Goal: Information Seeking & Learning: Learn about a topic

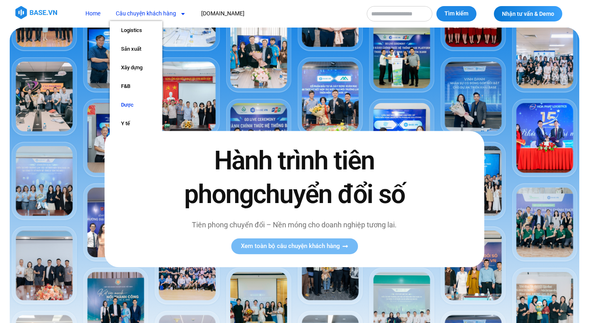
click at [132, 104] on link "Dược" at bounding box center [136, 105] width 53 height 19
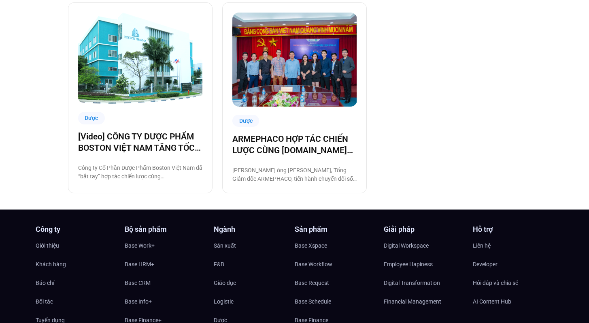
scroll to position [856, 0]
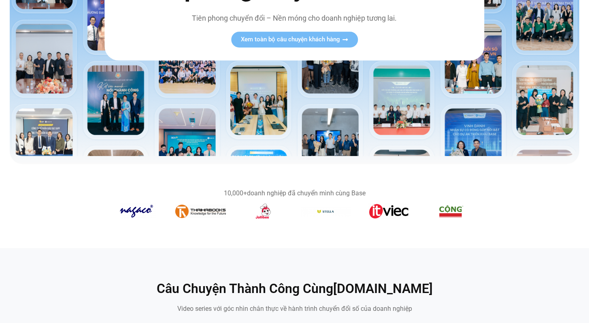
scroll to position [208, 0]
